Goal: Check status: Check status

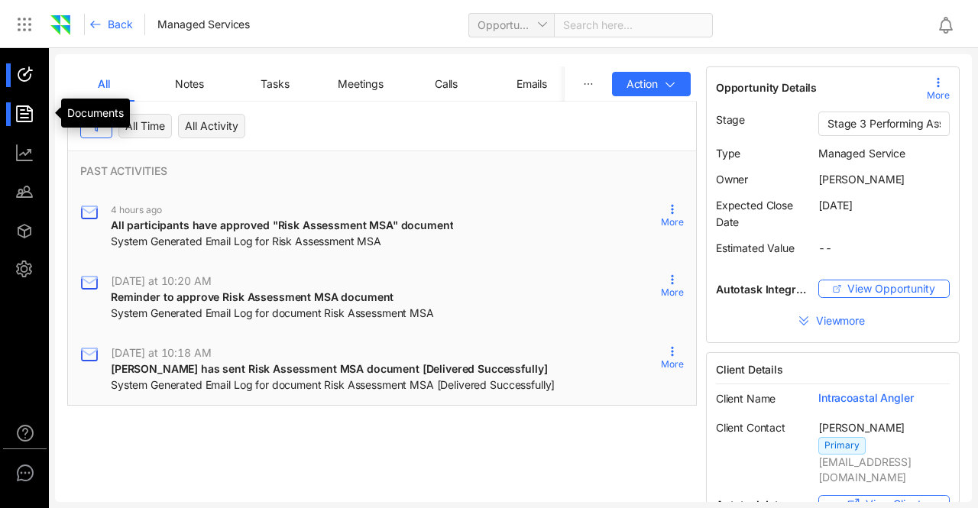
click at [31, 120] on div at bounding box center [31, 114] width 33 height 24
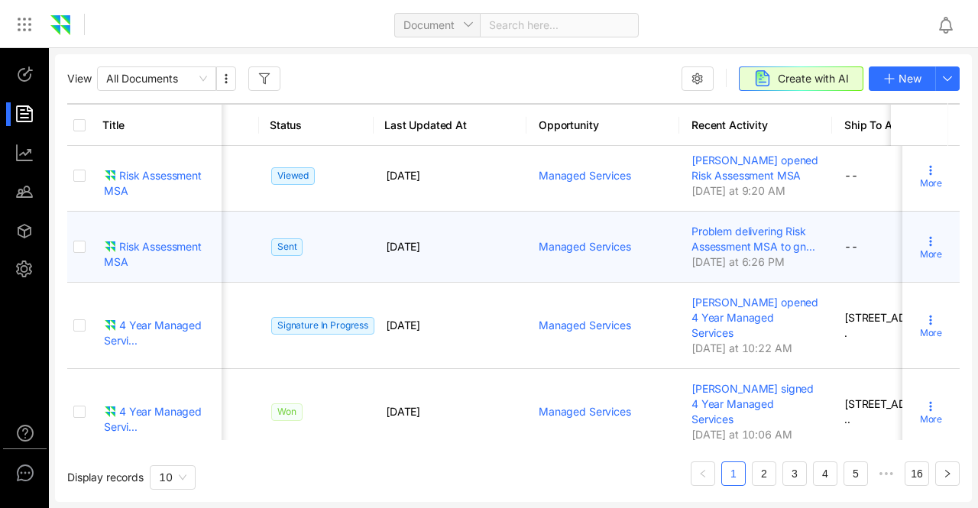
scroll to position [0, 568]
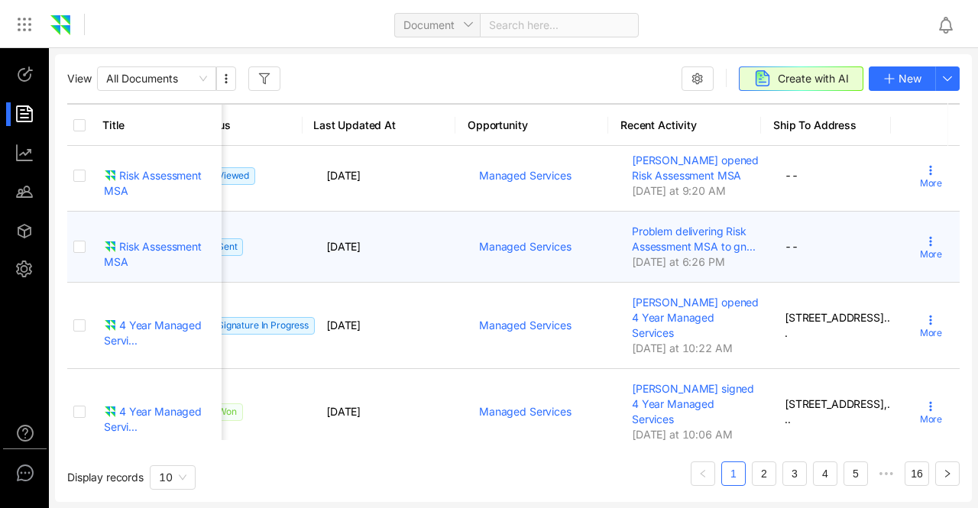
click at [930, 246] on use at bounding box center [931, 241] width 2 height 9
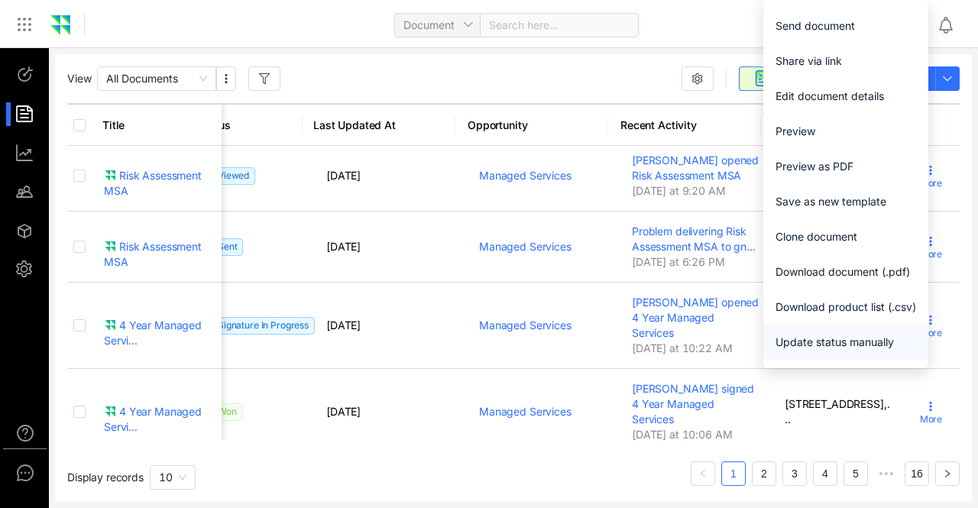
click at [823, 341] on span "Update status manually" at bounding box center [845, 342] width 141 height 17
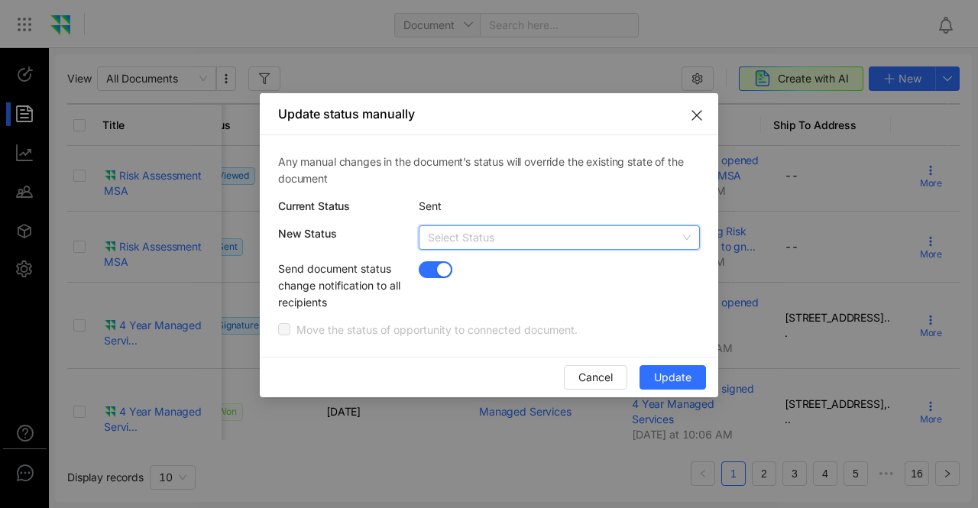
click at [510, 232] on input "search" at bounding box center [554, 237] width 252 height 23
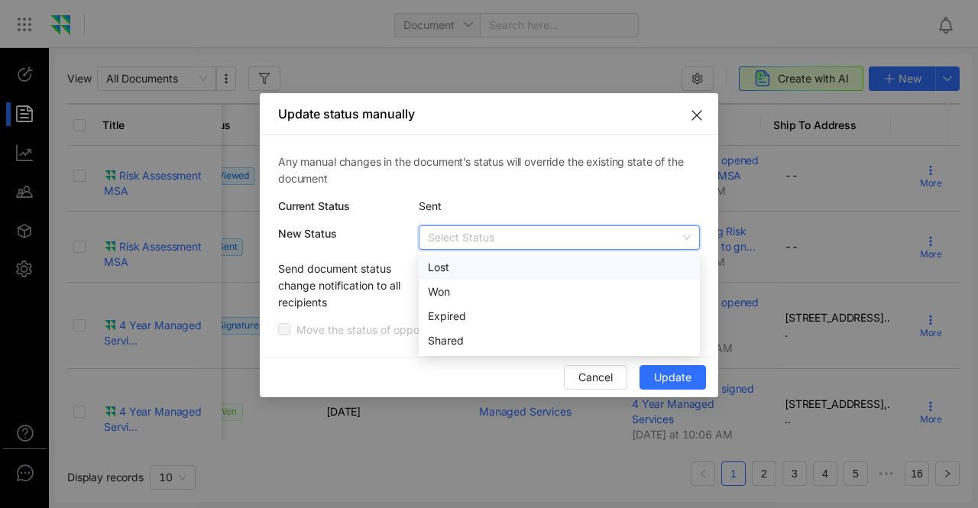
click at [510, 232] on input "search" at bounding box center [554, 237] width 252 height 23
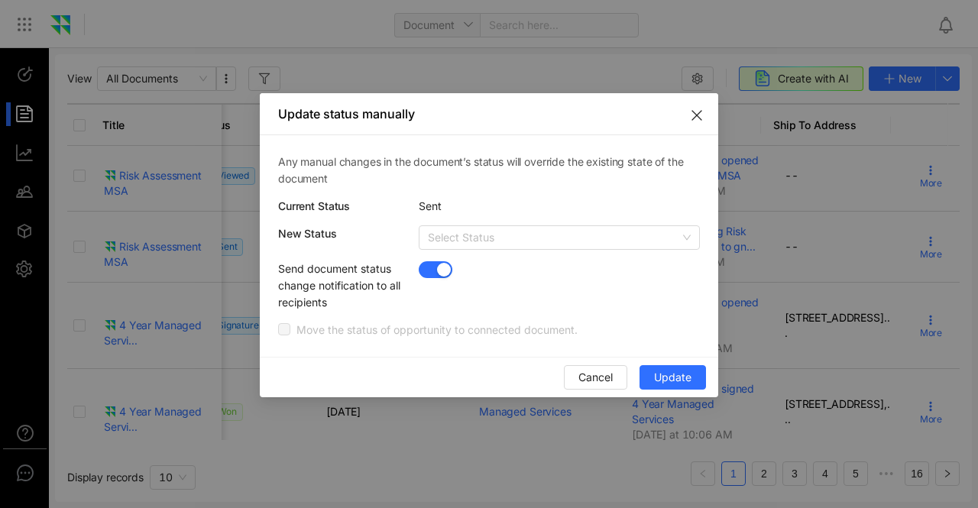
click at [438, 271] on div "button" at bounding box center [444, 270] width 14 height 14
click at [513, 238] on input "search" at bounding box center [554, 237] width 252 height 23
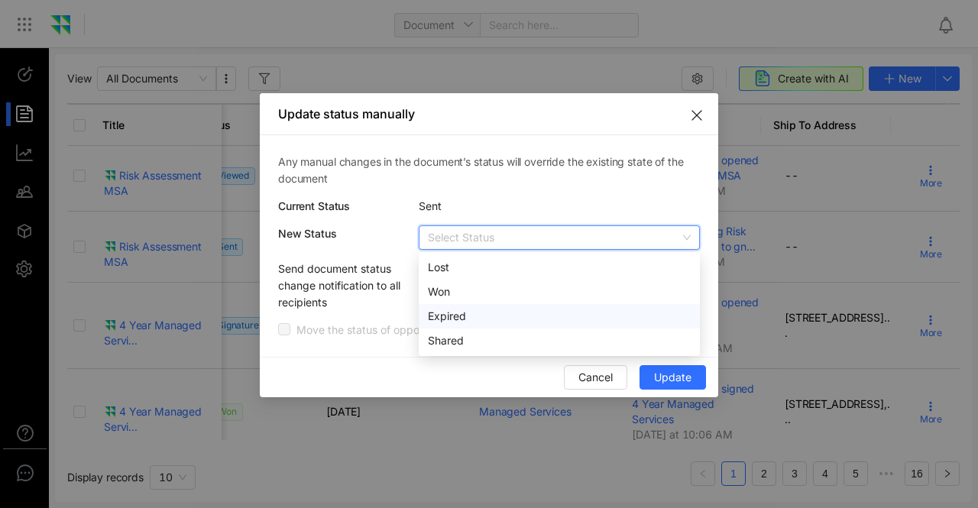
click at [469, 319] on div "Expired" at bounding box center [559, 316] width 263 height 17
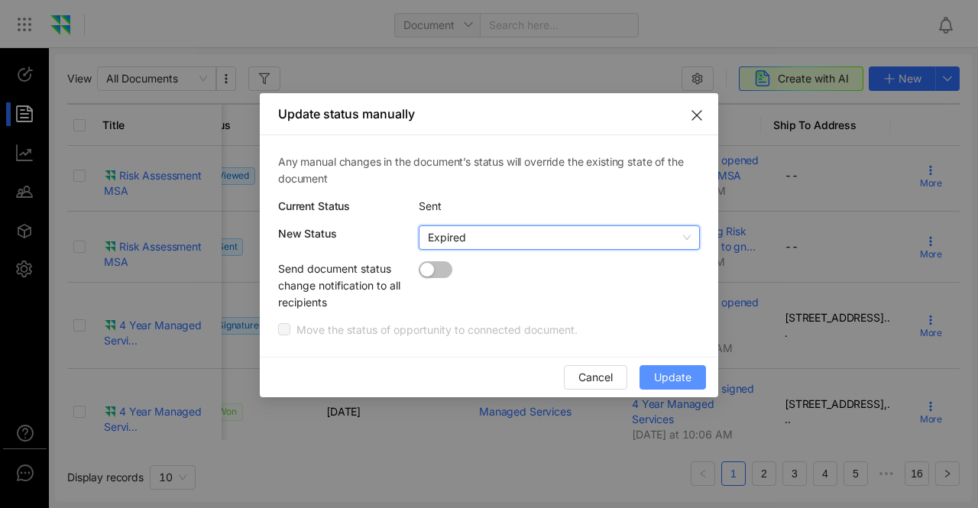
click at [674, 374] on span "Update" at bounding box center [672, 377] width 37 height 17
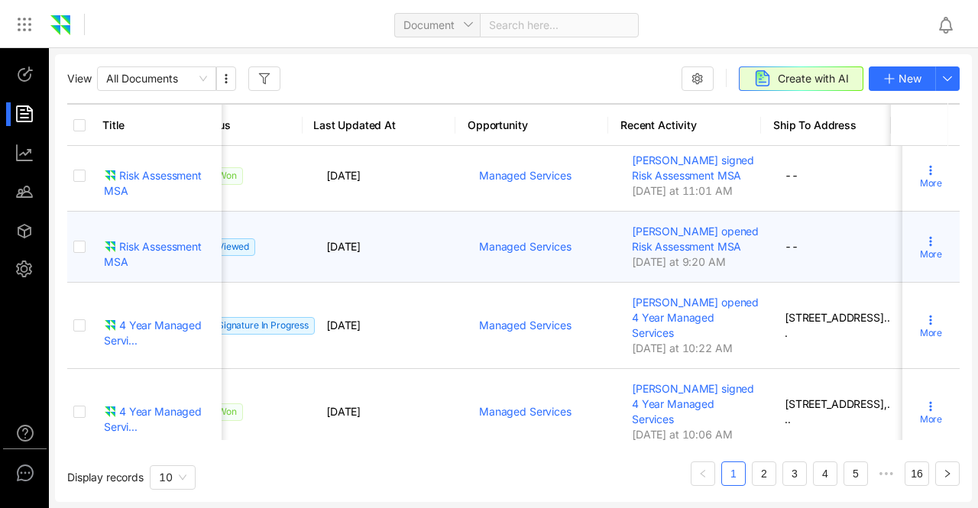
scroll to position [0, 348]
